Goal: Use online tool/utility: Utilize a website feature to perform a specific function

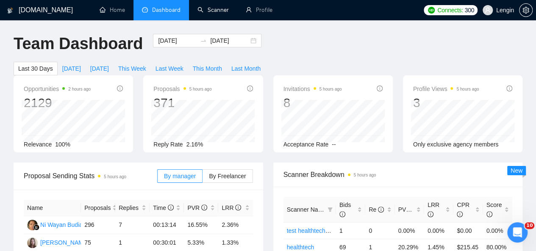
click at [214, 14] on link "Scanner" at bounding box center [212, 9] width 31 height 7
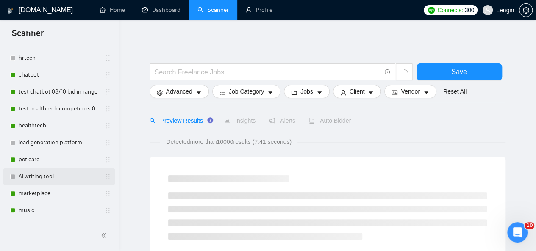
scroll to position [272, 0]
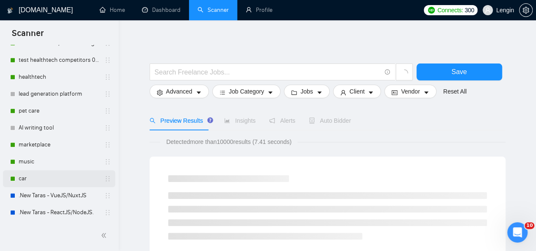
click at [35, 173] on link "car" at bounding box center [59, 178] width 80 height 17
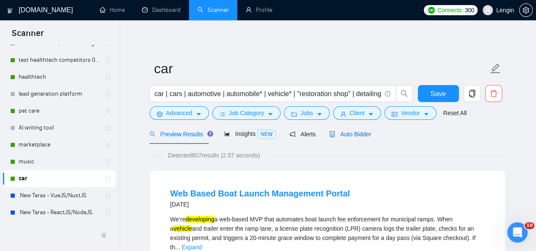
click at [347, 134] on span "Auto Bidder" at bounding box center [350, 134] width 42 height 7
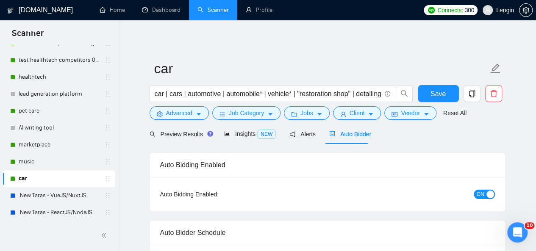
radio input "false"
radio input "true"
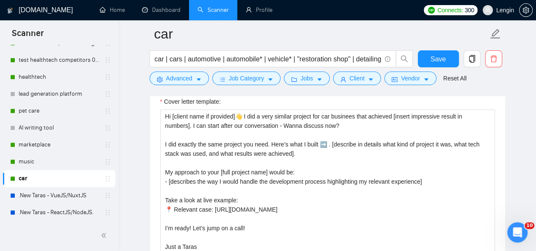
scroll to position [1123, 0]
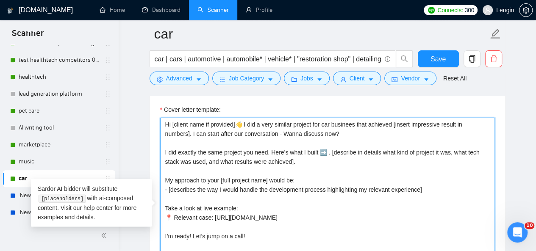
drag, startPoint x: 244, startPoint y: 121, endPoint x: 355, endPoint y: 122, distance: 110.1
click at [355, 122] on textarea "Hi [client name if provided]👋 I did a very similar project for car businees tha…" at bounding box center [327, 213] width 335 height 191
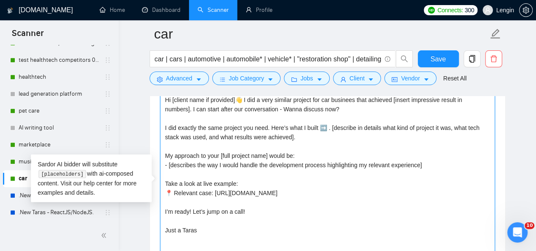
scroll to position [1148, 0]
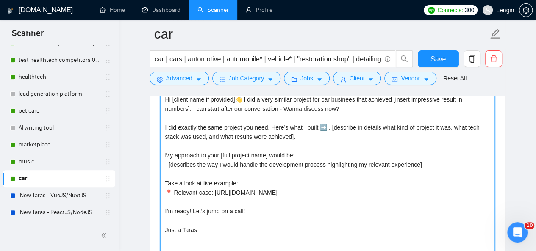
drag, startPoint x: 417, startPoint y: 190, endPoint x: 209, endPoint y: 189, distance: 207.6
click at [209, 189] on textarea "Hi [client name if provided]👋 I did a very similar project for car businees tha…" at bounding box center [327, 188] width 335 height 191
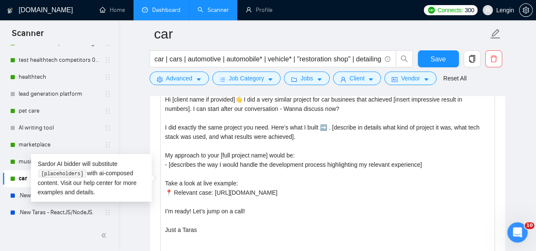
click at [166, 11] on link "Dashboard" at bounding box center [161, 9] width 39 height 7
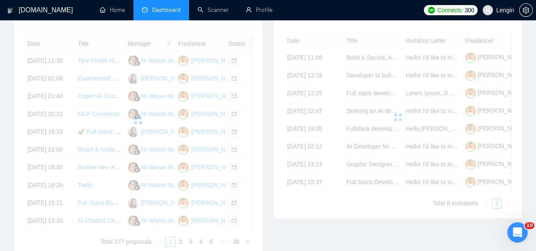
scroll to position [270, 0]
